Goal: Find specific fact: Find specific fact

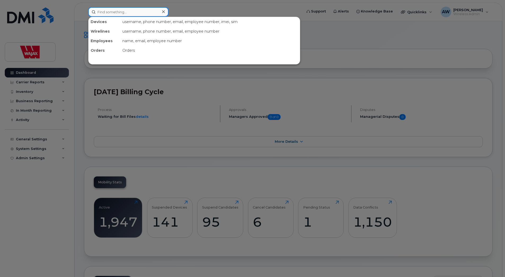
click at [156, 15] on input at bounding box center [128, 12] width 80 height 10
paste input "[PHONE_NUMBER]"
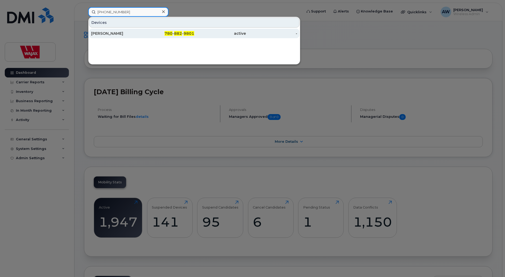
type input "[PHONE_NUMBER]"
click at [151, 35] on div "780 - 882 - 9801" at bounding box center [169, 33] width 52 height 5
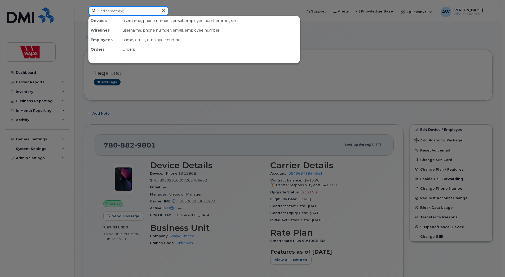
click at [149, 12] on input at bounding box center [128, 11] width 80 height 10
click at [355, 46] on div at bounding box center [252, 138] width 505 height 277
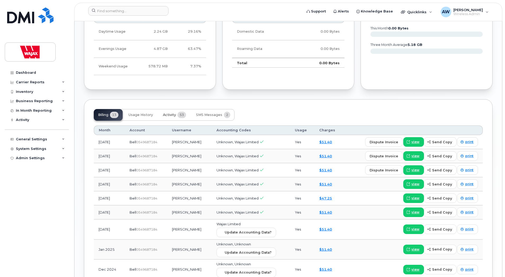
click at [171, 116] on span "Activity" at bounding box center [169, 115] width 13 height 4
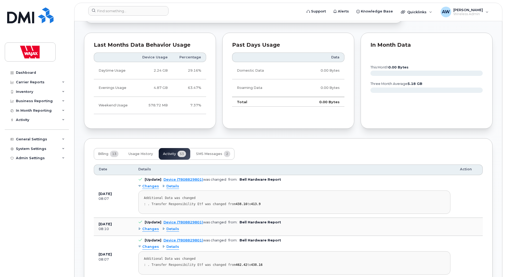
scroll to position [318, 0]
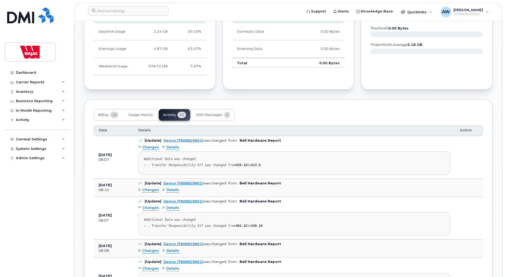
click at [172, 190] on span "Details" at bounding box center [173, 189] width 13 height 5
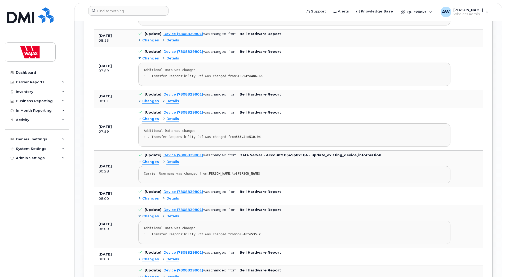
scroll to position [610, 0]
click at [220, 175] on strong "[PERSON_NAME]" at bounding box center [219, 173] width 25 height 4
drag, startPoint x: 221, startPoint y: 187, endPoint x: 235, endPoint y: 187, distance: 14.1
click at [235, 175] on div "Carrier Username was changed from [PERSON_NAME] to [PERSON_NAME]" at bounding box center [294, 173] width 301 height 4
copy strong "[PERSON_NAME]"
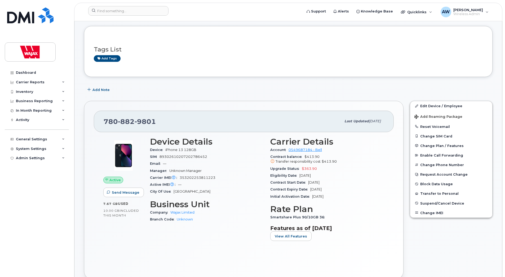
scroll to position [0, 0]
